Goal: Task Accomplishment & Management: Use online tool/utility

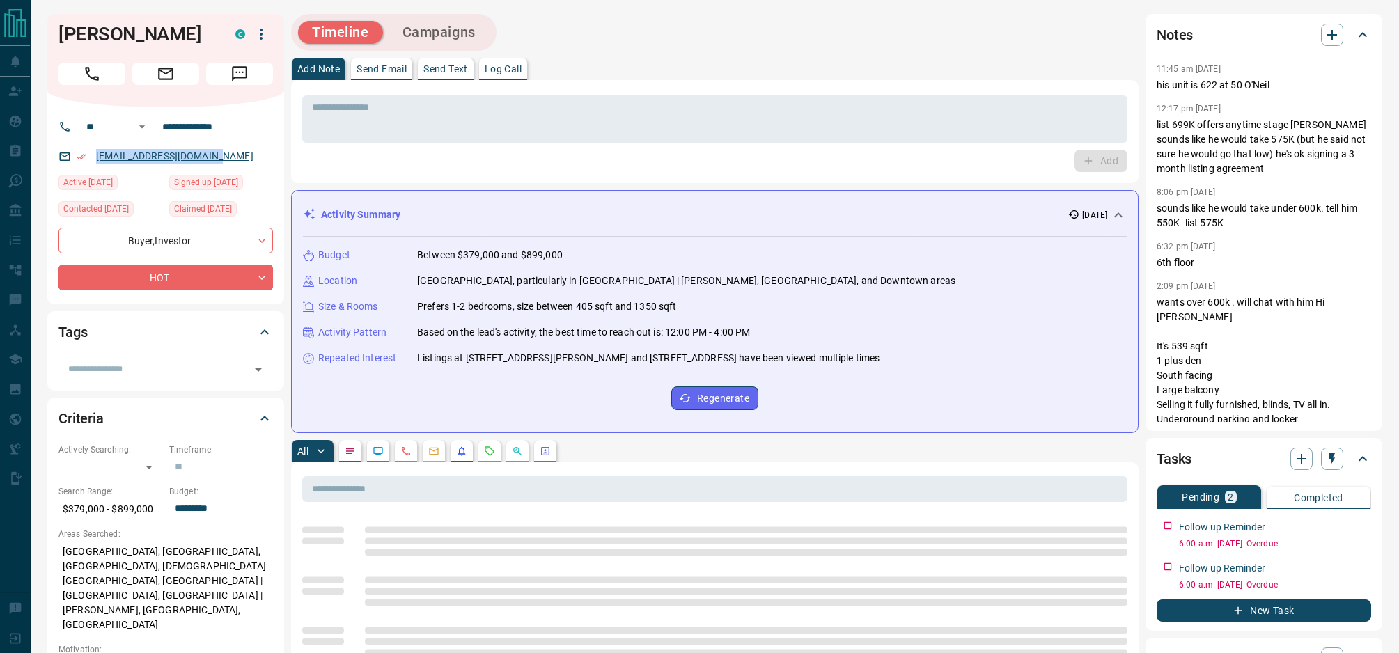
drag, startPoint x: 235, startPoint y: 157, endPoint x: 96, endPoint y: 162, distance: 139.3
click at [96, 162] on p "[EMAIL_ADDRESS][DOMAIN_NAME]" at bounding box center [175, 156] width 166 height 23
copy link "[EMAIL_ADDRESS][DOMAIN_NAME]"
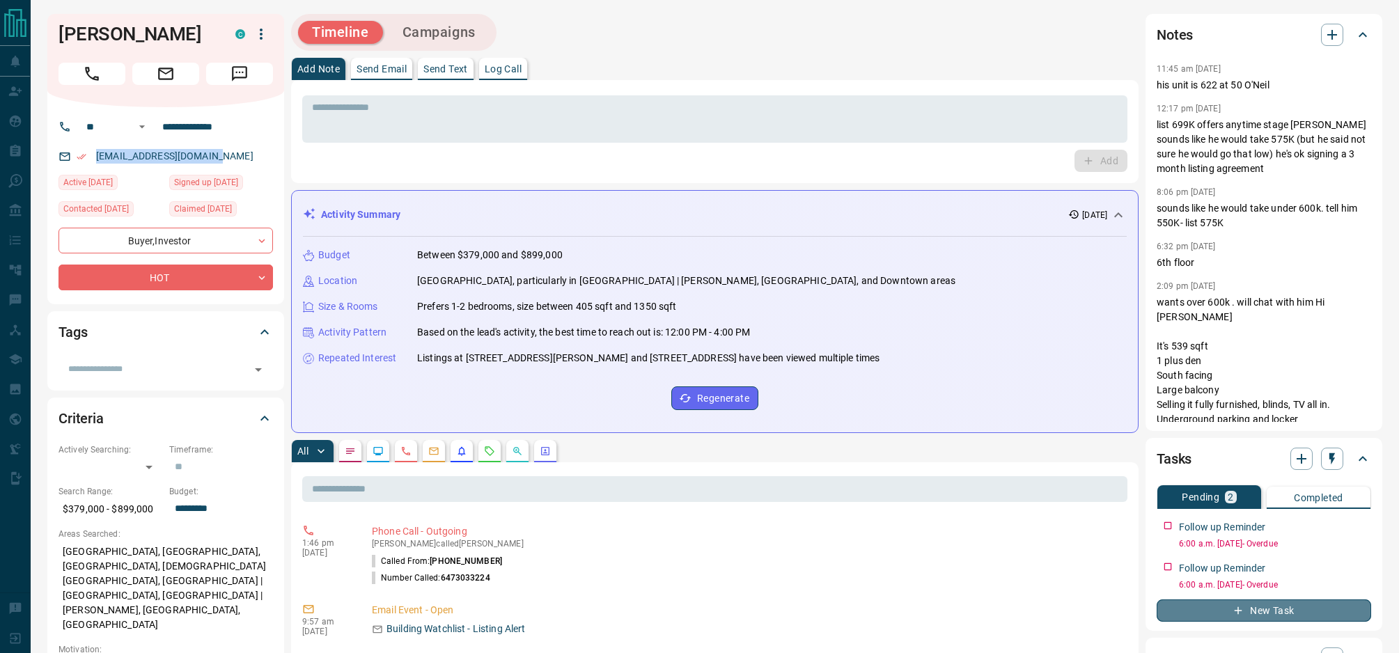
click at [1267, 615] on button "New Task" at bounding box center [1264, 611] width 214 height 22
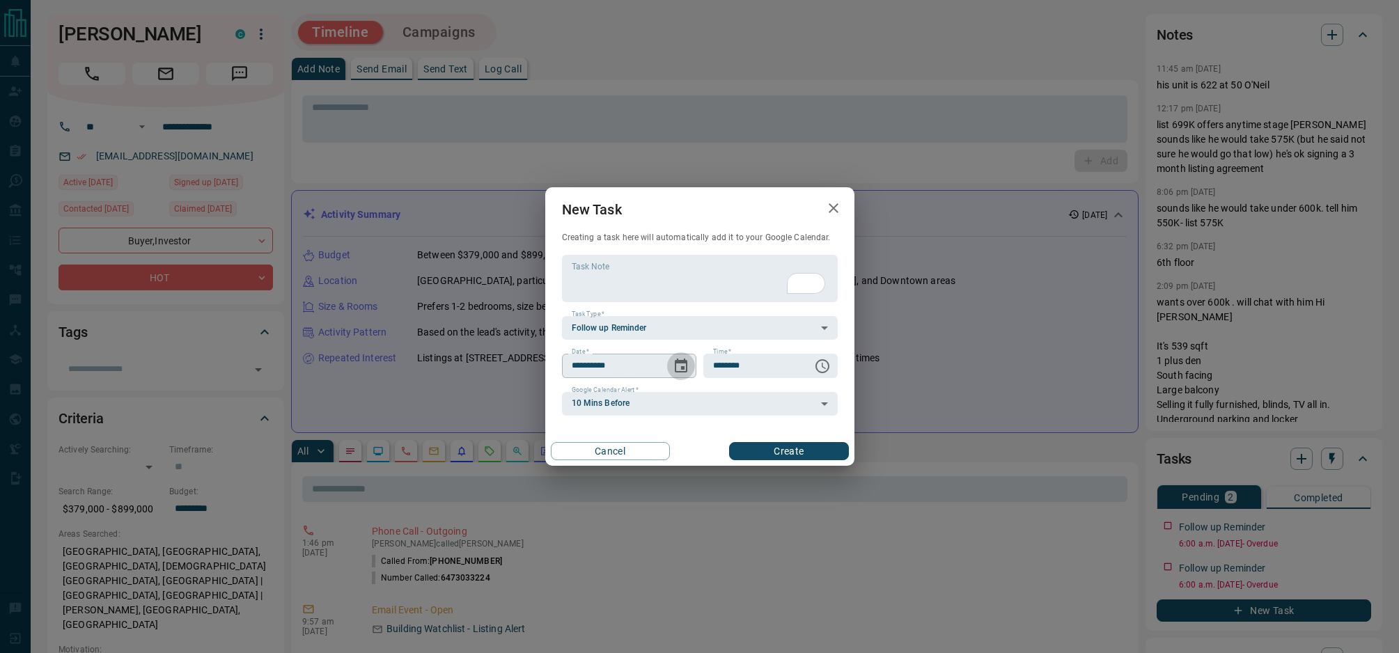
click at [681, 370] on icon "Choose date, selected date is Aug 19, 2025" at bounding box center [681, 366] width 17 height 17
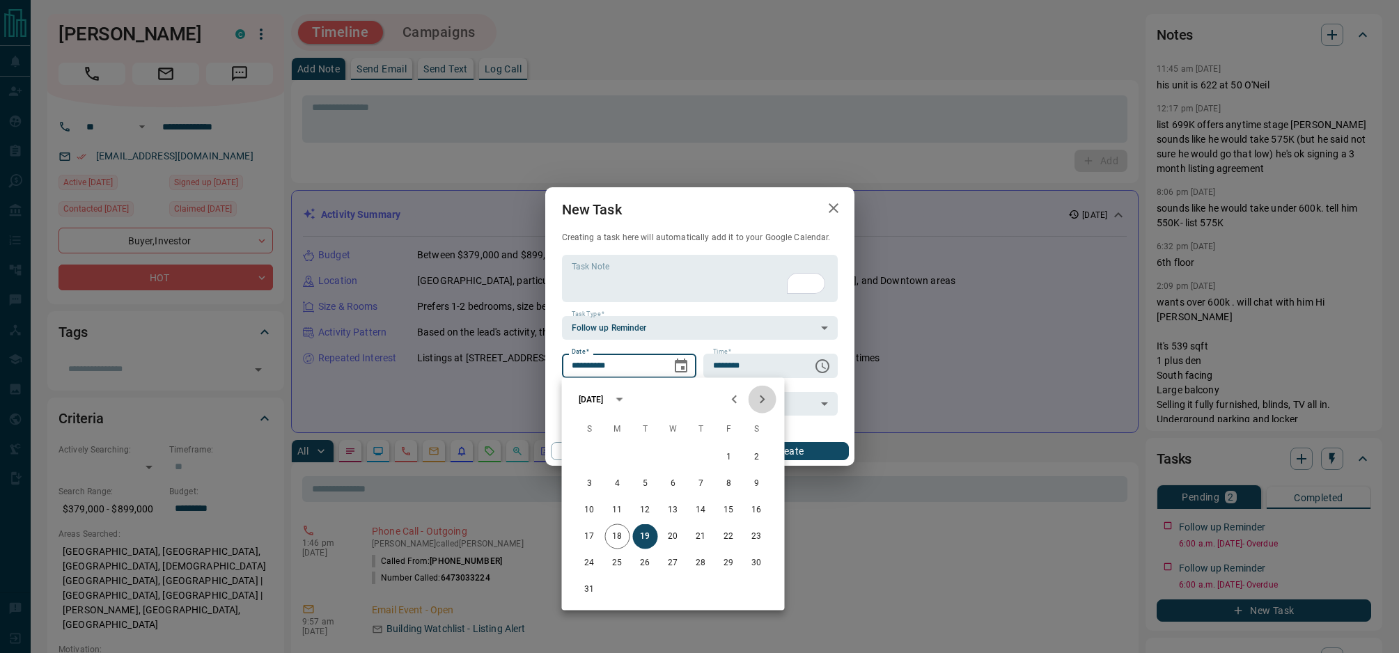
click at [765, 400] on icon "Next month" at bounding box center [762, 399] width 17 height 17
click at [730, 507] on button "19" at bounding box center [729, 510] width 25 height 25
type input "**********"
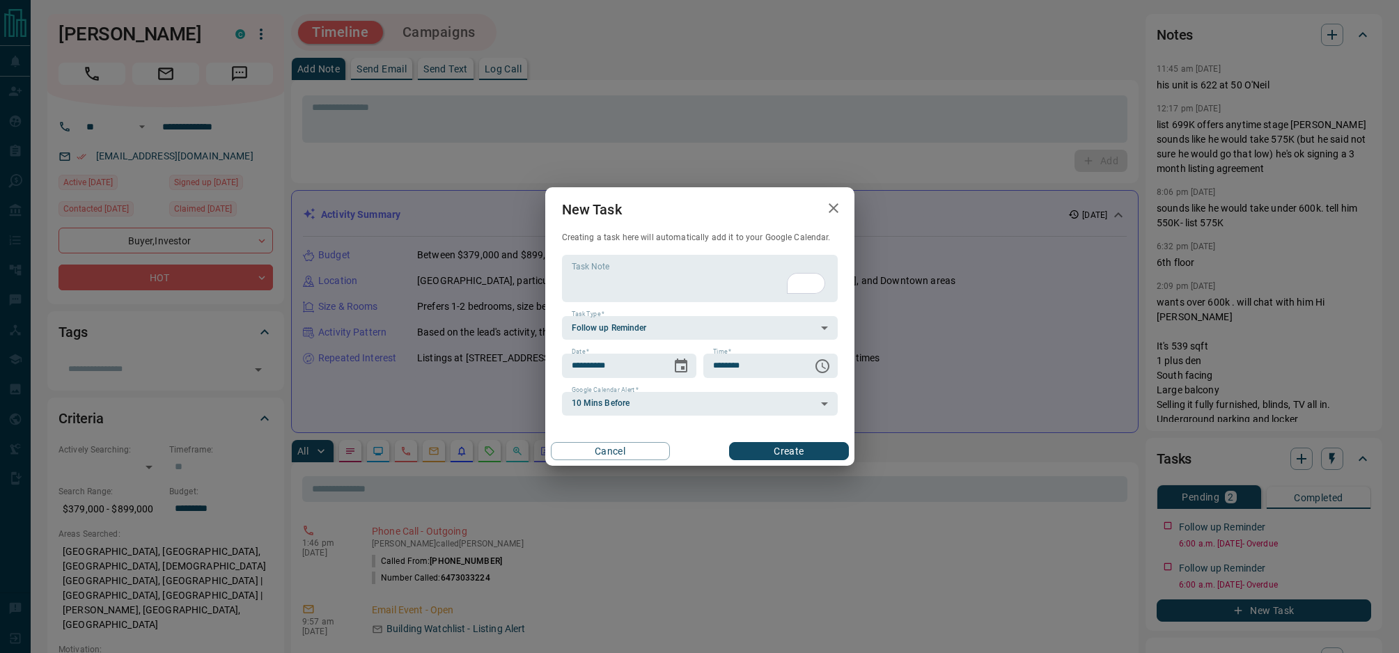
click at [793, 450] on button "Create" at bounding box center [788, 451] width 119 height 18
